Goal: Task Accomplishment & Management: Manage account settings

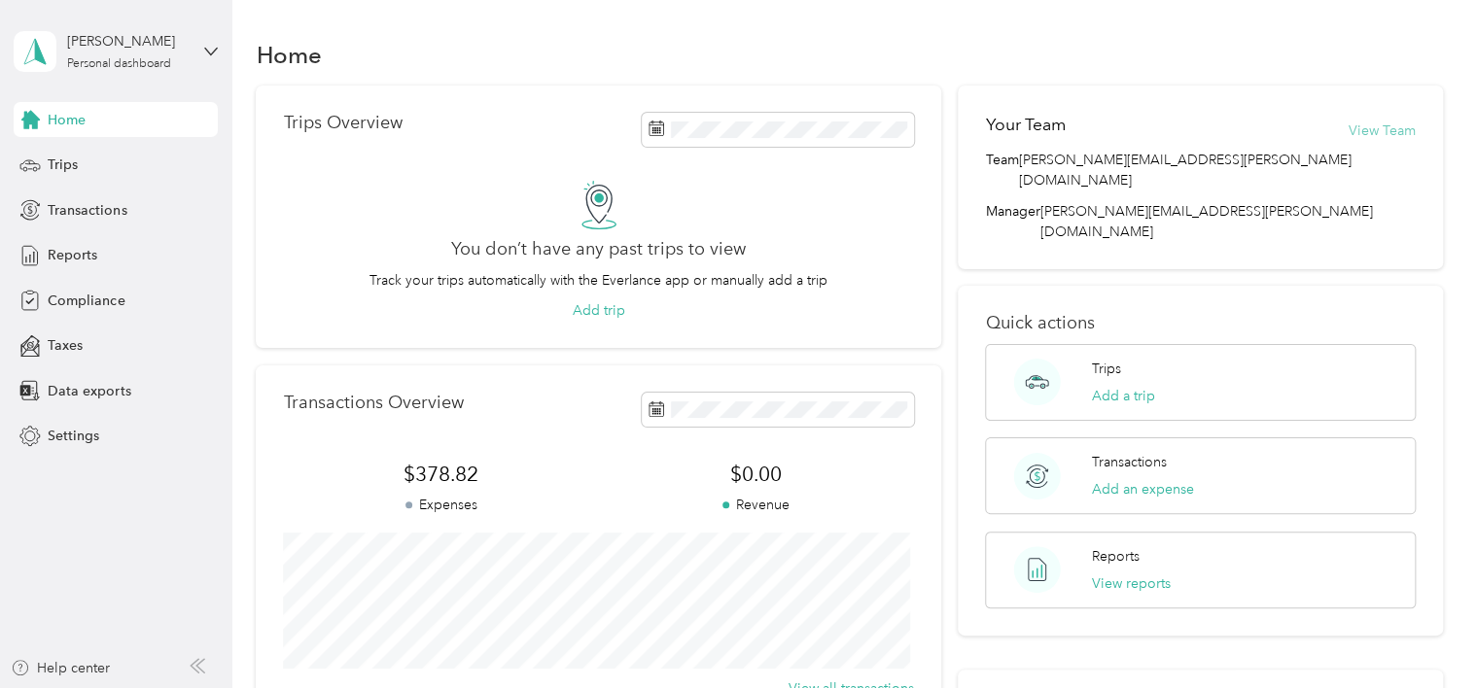
click at [1402, 129] on button "View Team" at bounding box center [1382, 131] width 67 height 20
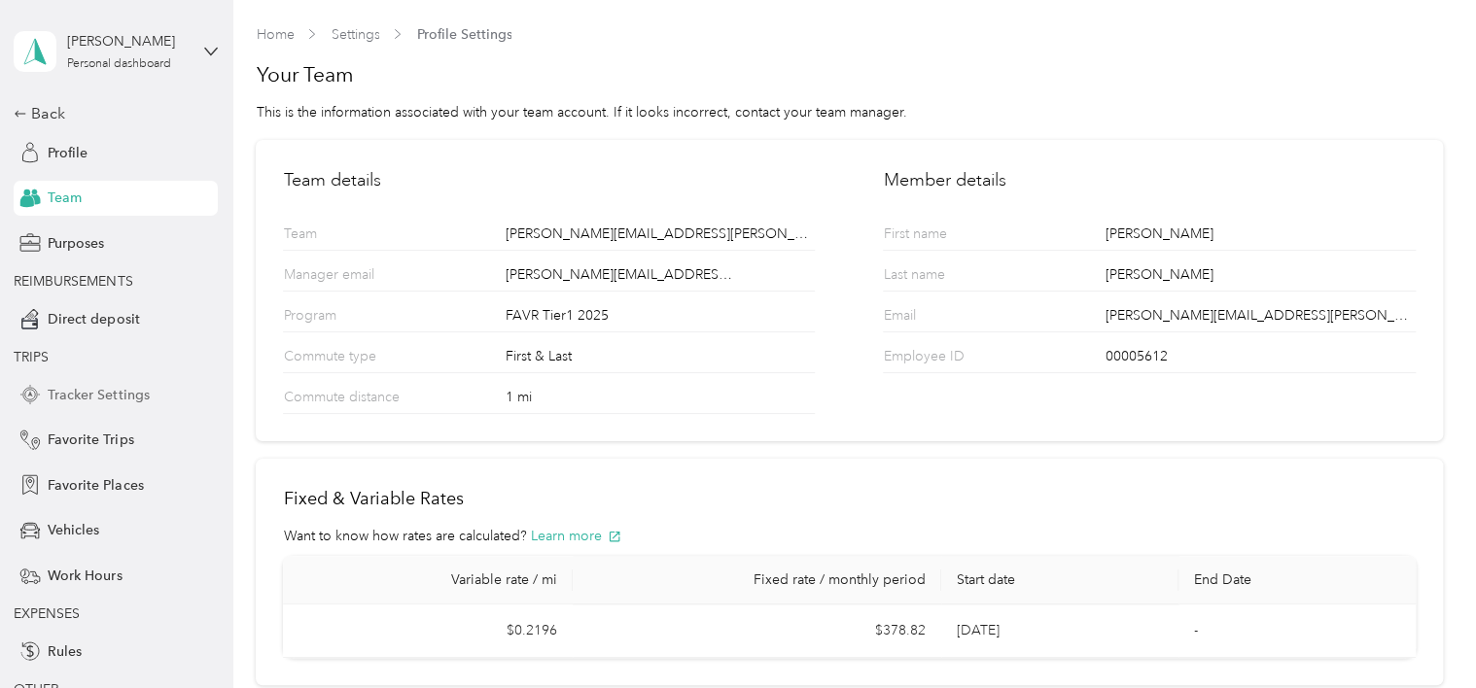
click at [95, 395] on span "Tracker Settings" at bounding box center [98, 395] width 101 height 20
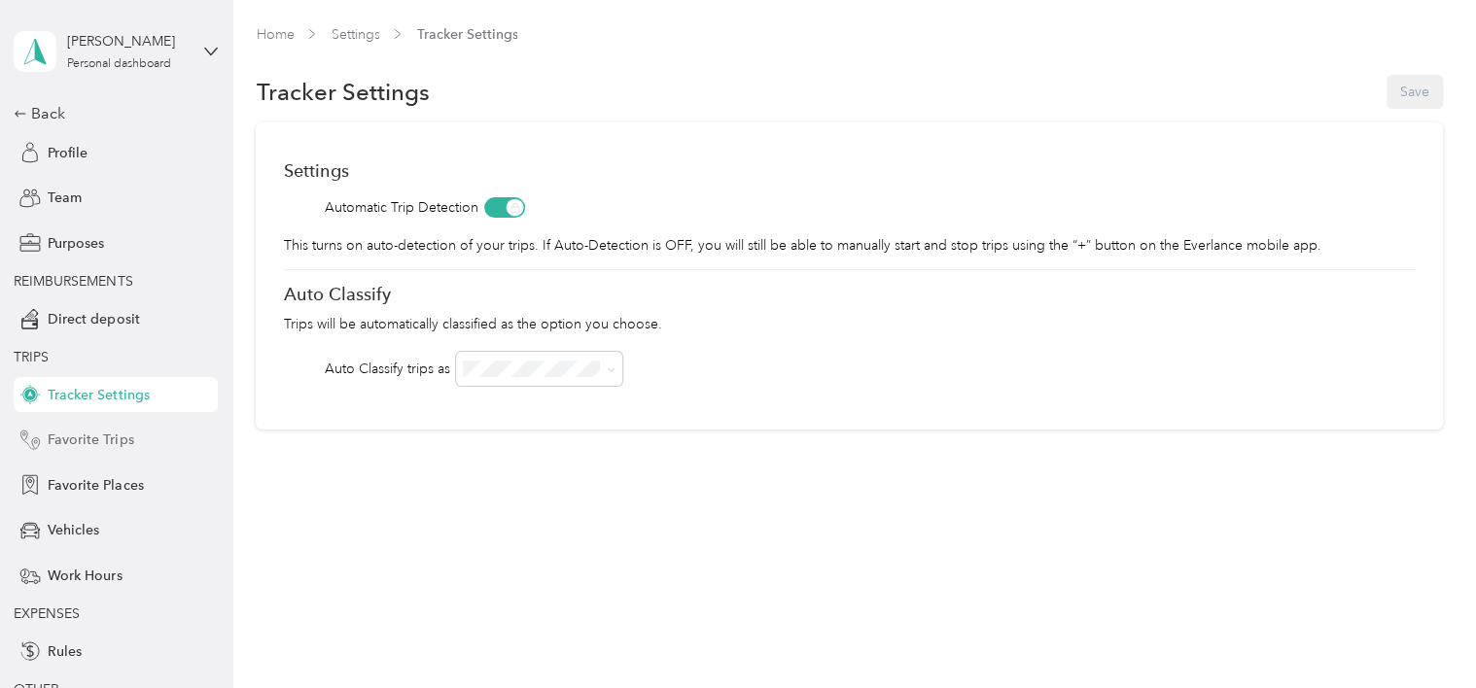
click at [100, 439] on span "Favorite Trips" at bounding box center [91, 440] width 86 height 20
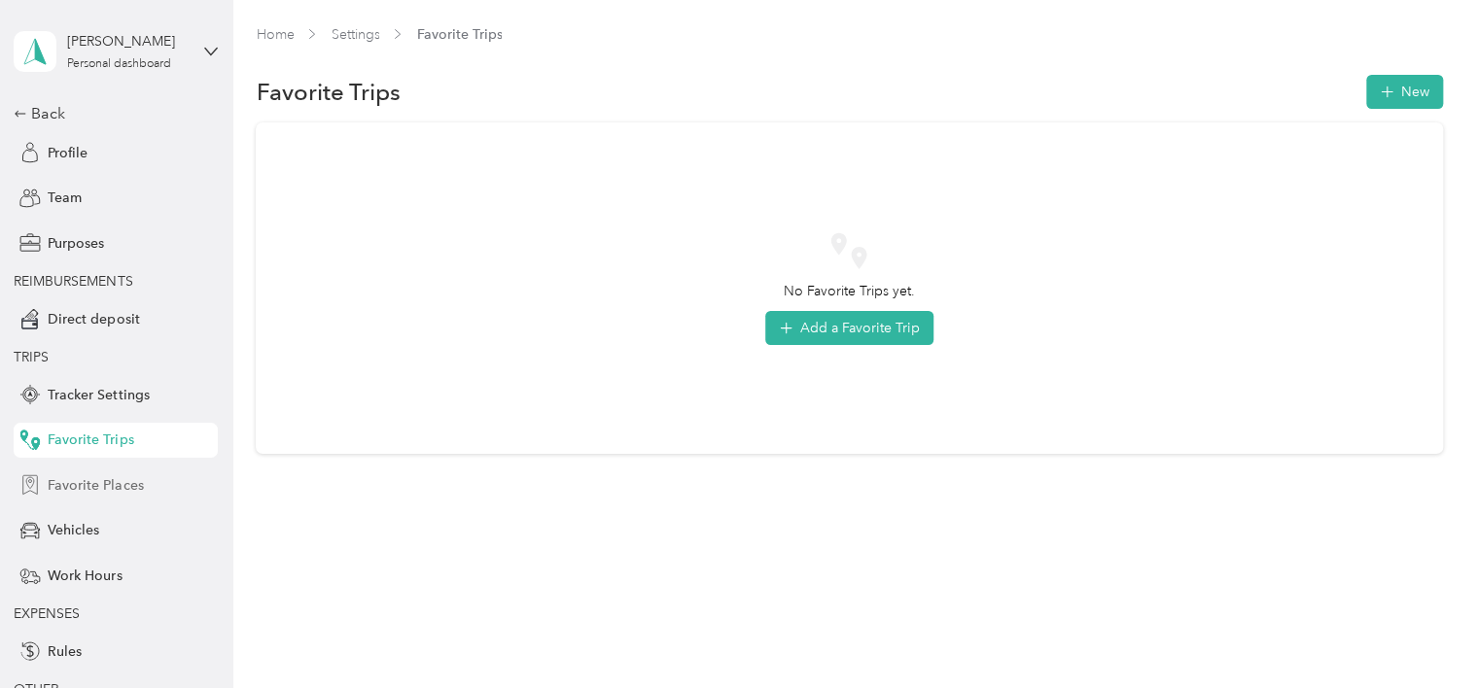
click at [102, 487] on span "Favorite Places" at bounding box center [95, 486] width 95 height 20
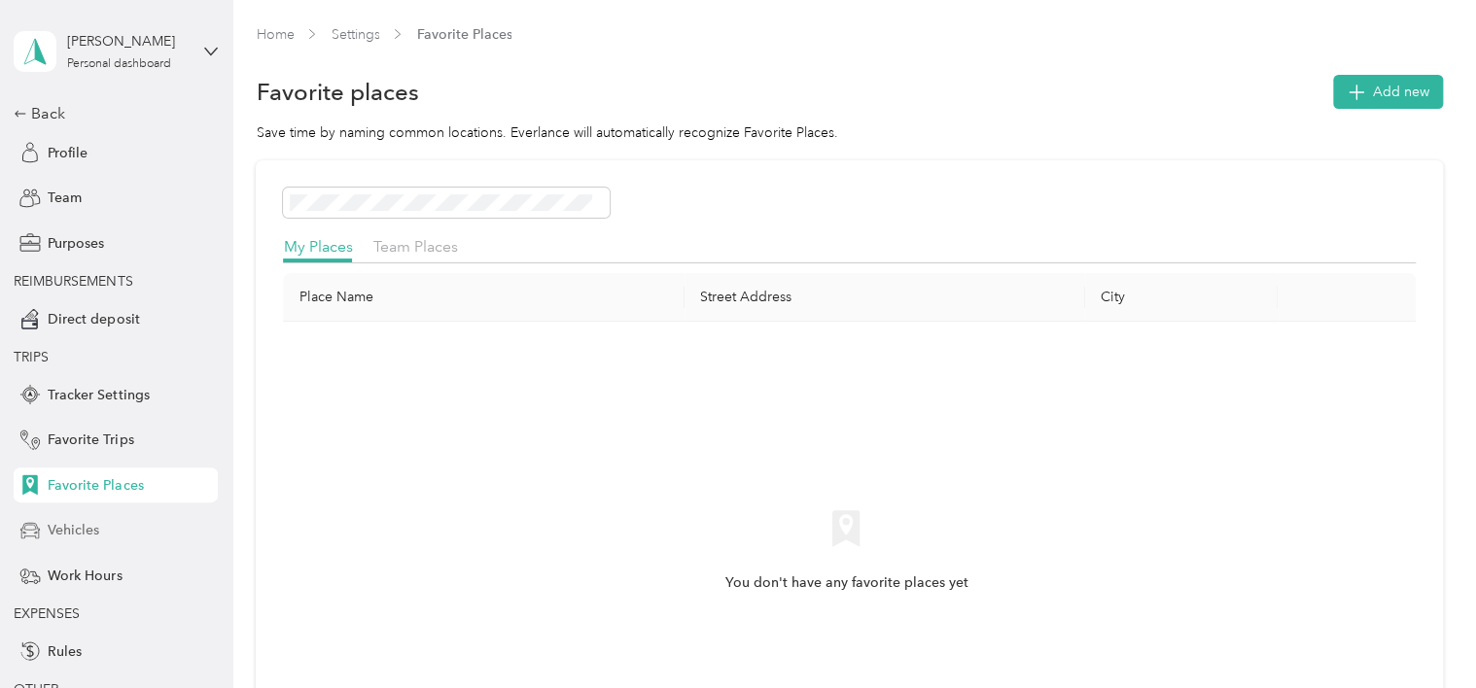
click at [74, 529] on span "Vehicles" at bounding box center [74, 530] width 52 height 20
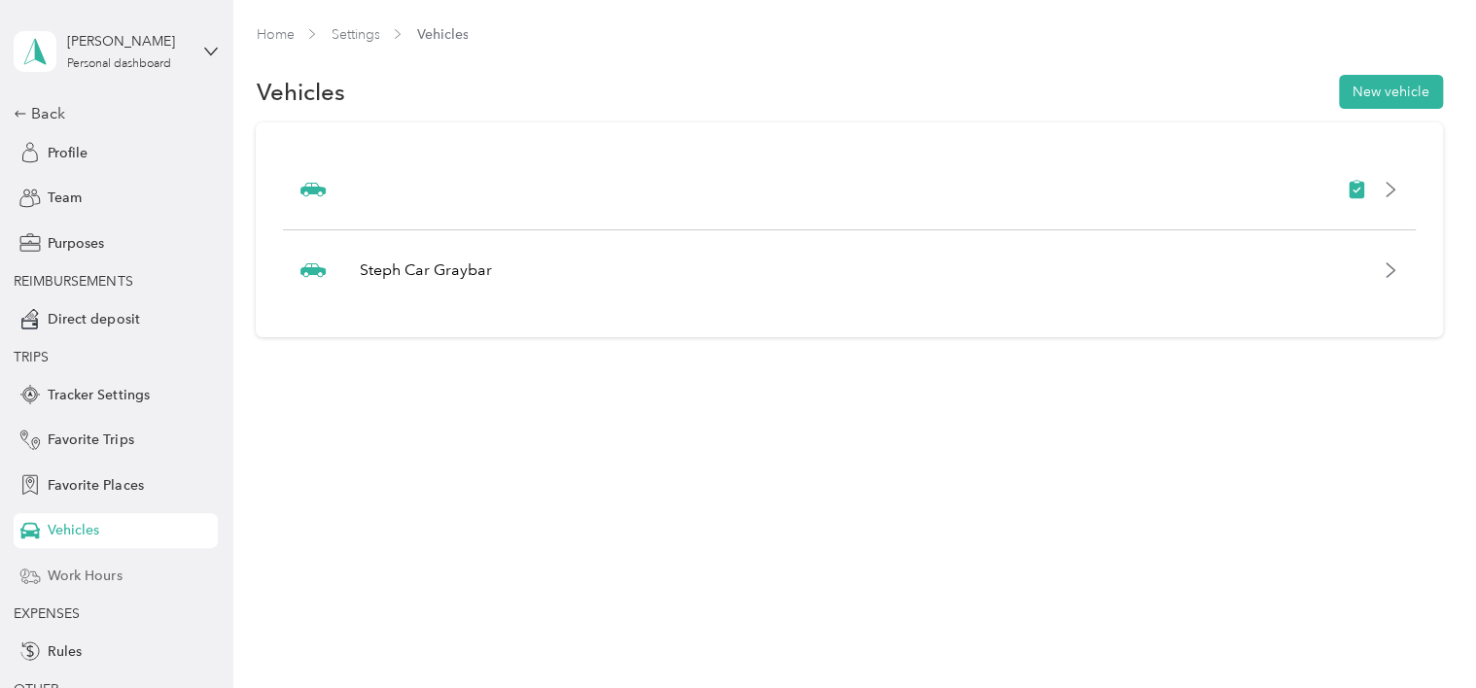
click at [79, 571] on span "Work Hours" at bounding box center [85, 576] width 74 height 20
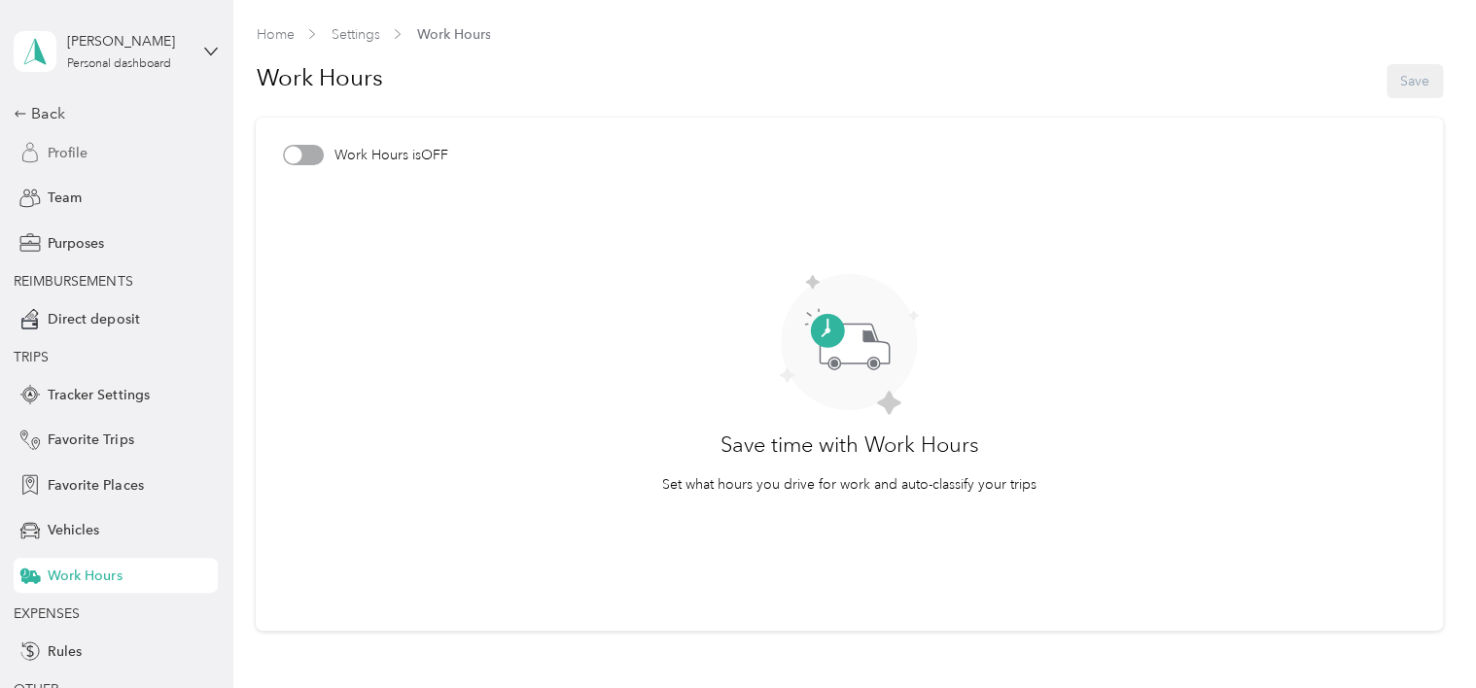
click at [67, 153] on span "Profile" at bounding box center [68, 153] width 40 height 20
